Goal: Task Accomplishment & Management: Manage account settings

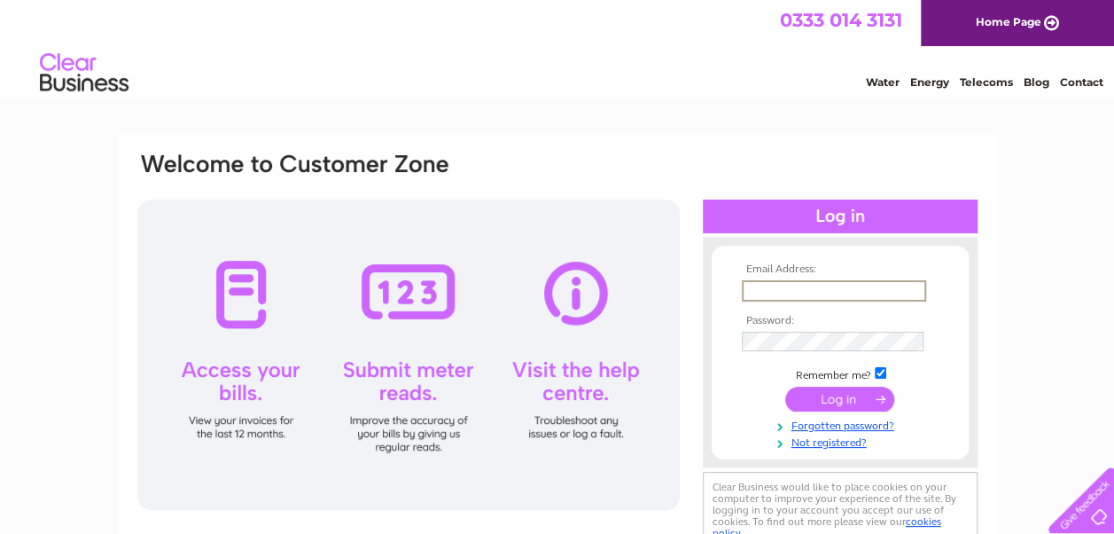
type input "[EMAIL_ADDRESS][DOMAIN_NAME]"
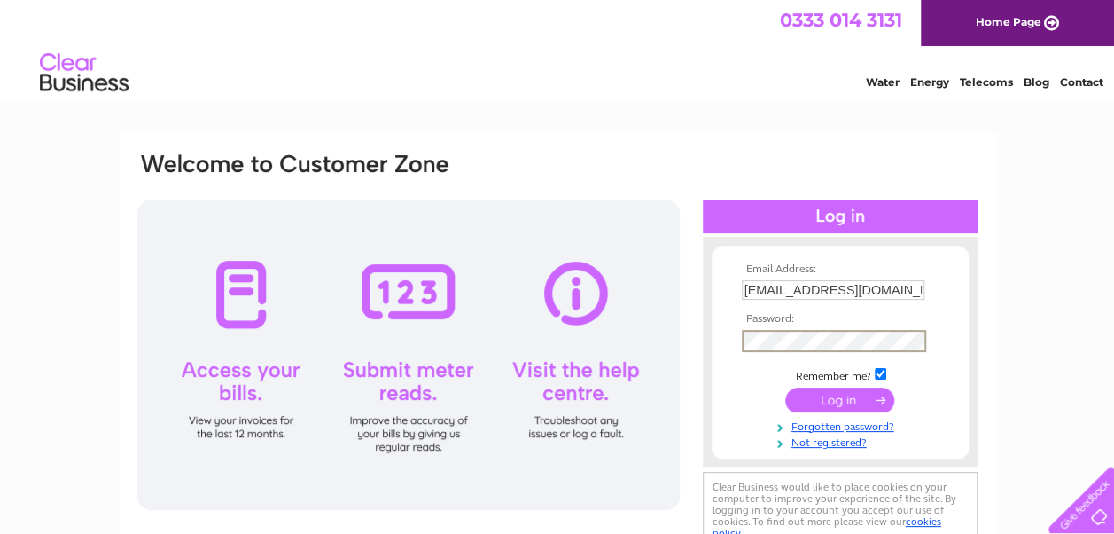
click at [799, 401] on input "submit" at bounding box center [839, 399] width 109 height 25
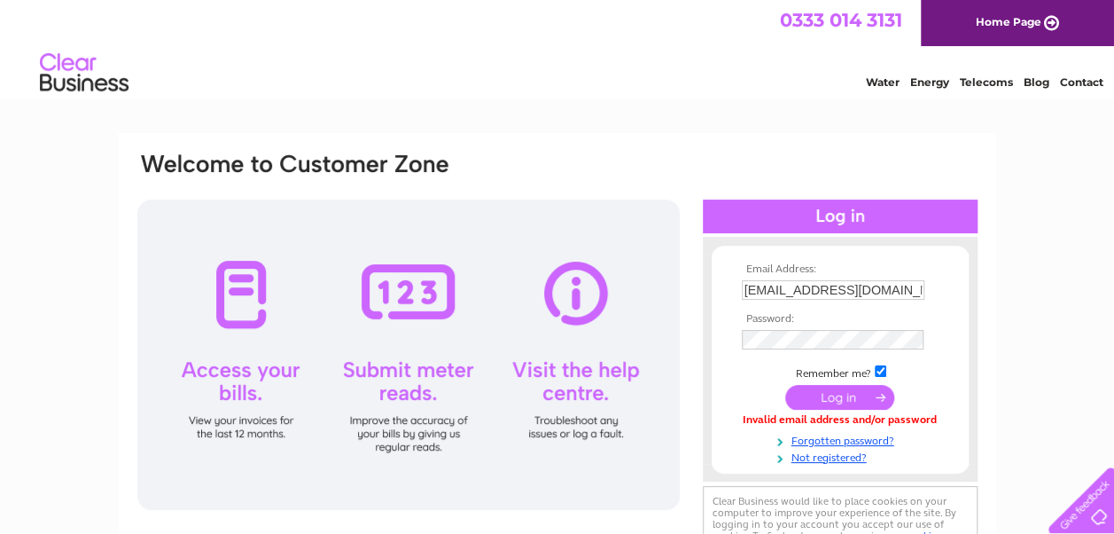
click at [833, 397] on input "submit" at bounding box center [839, 397] width 109 height 25
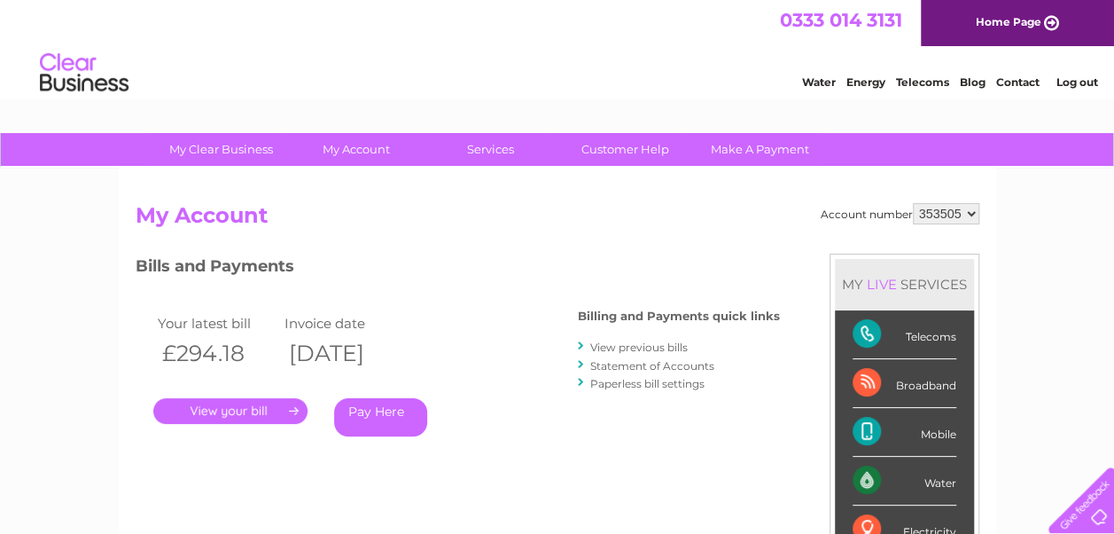
click at [245, 408] on link "." at bounding box center [230, 411] width 154 height 26
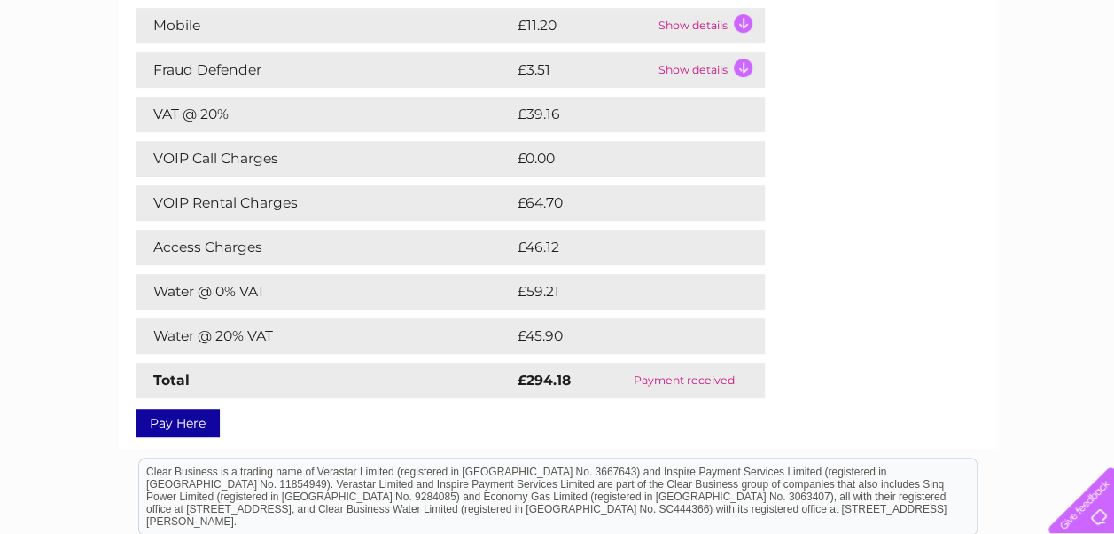
scroll to position [360, 0]
click at [245, 408] on div "Pay Here" at bounding box center [450, 412] width 629 height 32
drag, startPoint x: 0, startPoint y: 0, endPoint x: 245, endPoint y: 408, distance: 475.4
click at [245, 408] on div "Pay Here" at bounding box center [450, 412] width 629 height 32
drag, startPoint x: 245, startPoint y: 408, endPoint x: 254, endPoint y: 427, distance: 21.8
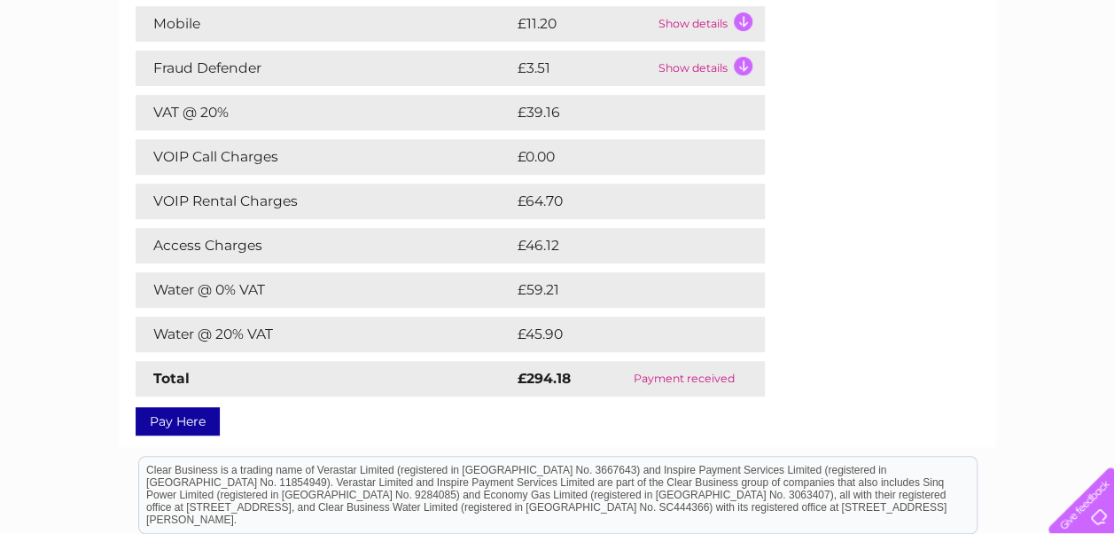
click at [254, 427] on div "Pay Here" at bounding box center [450, 412] width 629 height 32
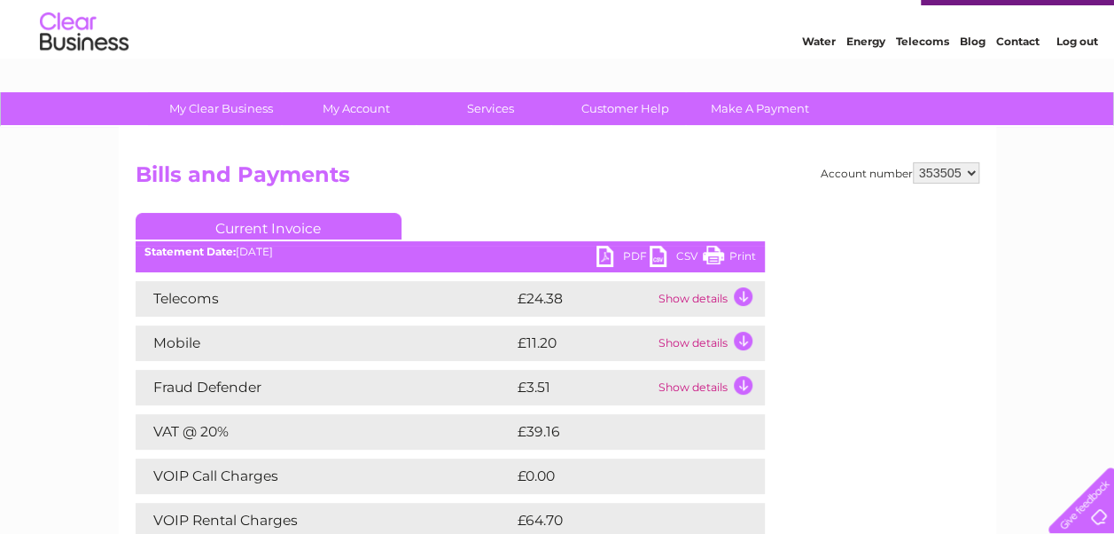
scroll to position [0, 0]
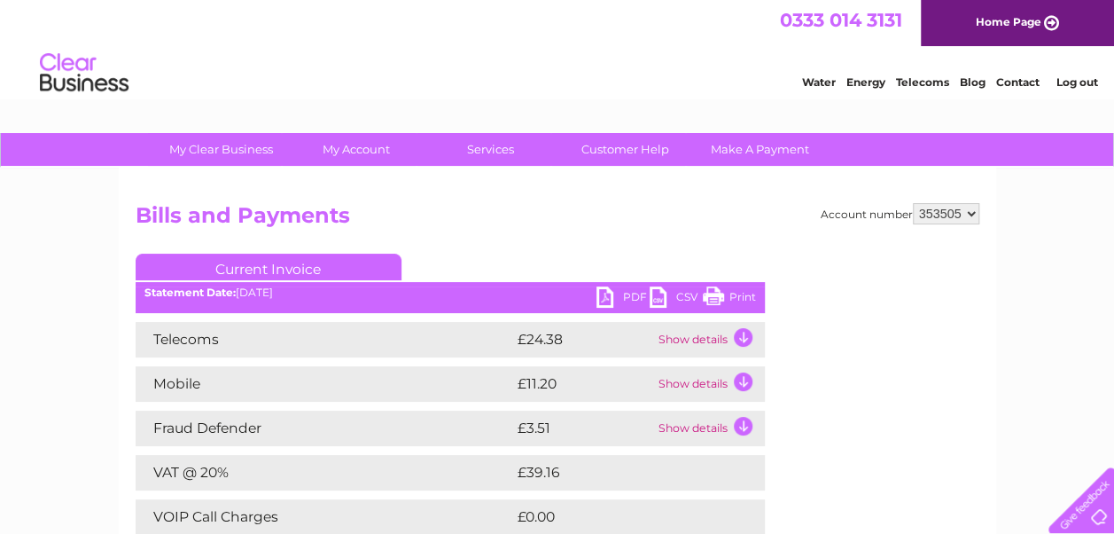
click at [1092, 82] on link "Log out" at bounding box center [1077, 81] width 42 height 13
